Goal: Task Accomplishment & Management: Use online tool/utility

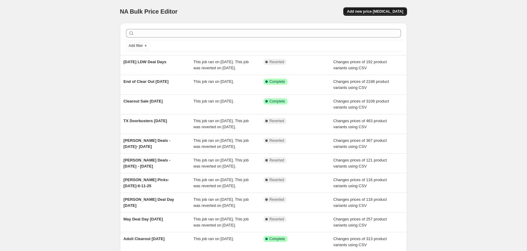
click at [380, 11] on span "Add new price [MEDICAL_DATA]" at bounding box center [375, 11] width 56 height 5
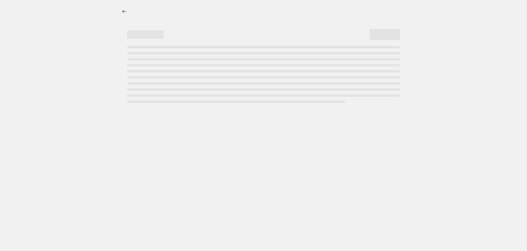
select select "percentage"
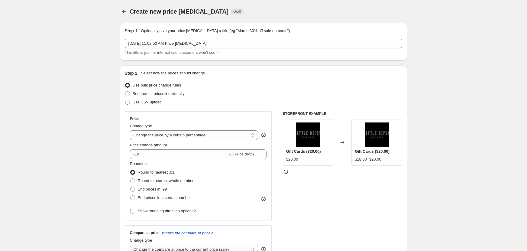
click at [143, 101] on span "Use CSV upload" at bounding box center [147, 102] width 29 height 5
click at [125, 100] on input "Use CSV upload" at bounding box center [125, 100] width 0 height 0
radio input "true"
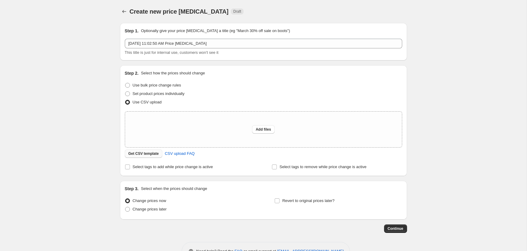
click at [142, 153] on span "Get CSV template" at bounding box center [143, 153] width 30 height 5
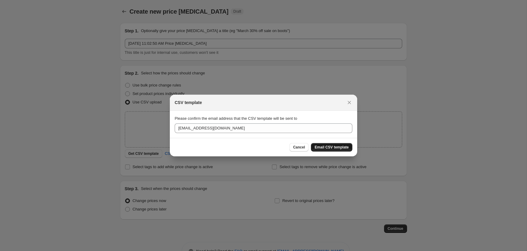
click at [337, 146] on span "Email CSV template" at bounding box center [331, 147] width 34 height 5
